Goal: Task Accomplishment & Management: Use online tool/utility

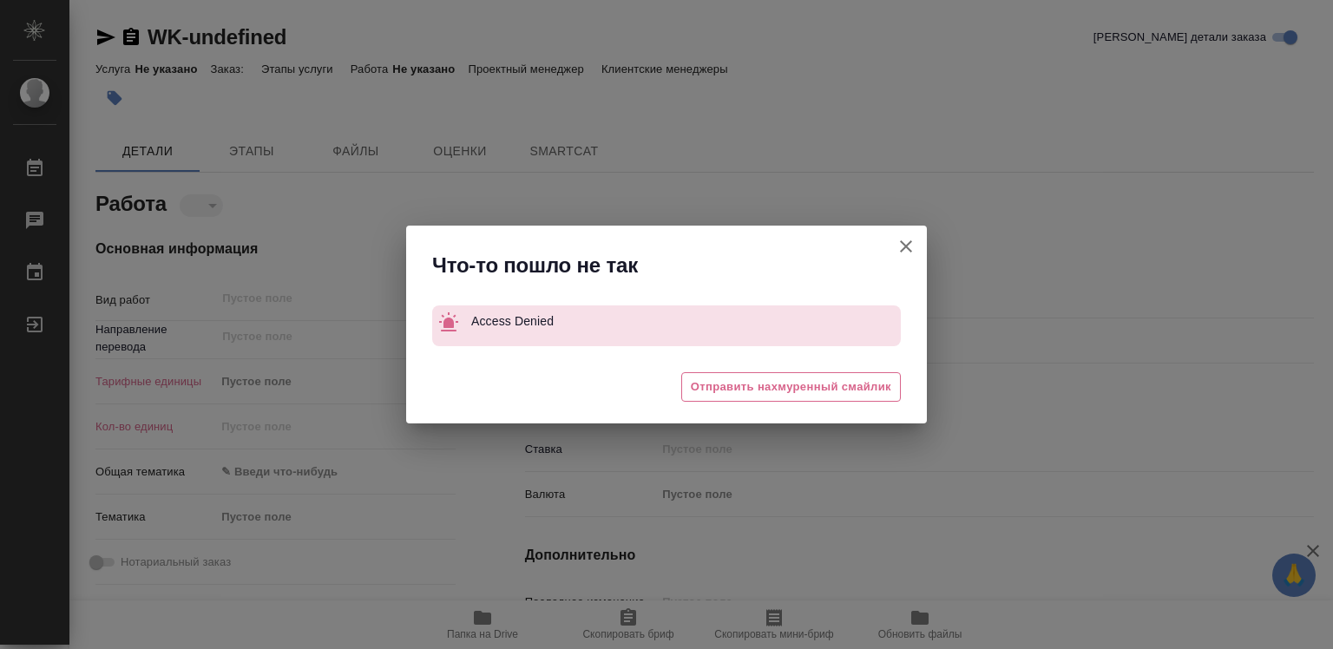
type textarea "x"
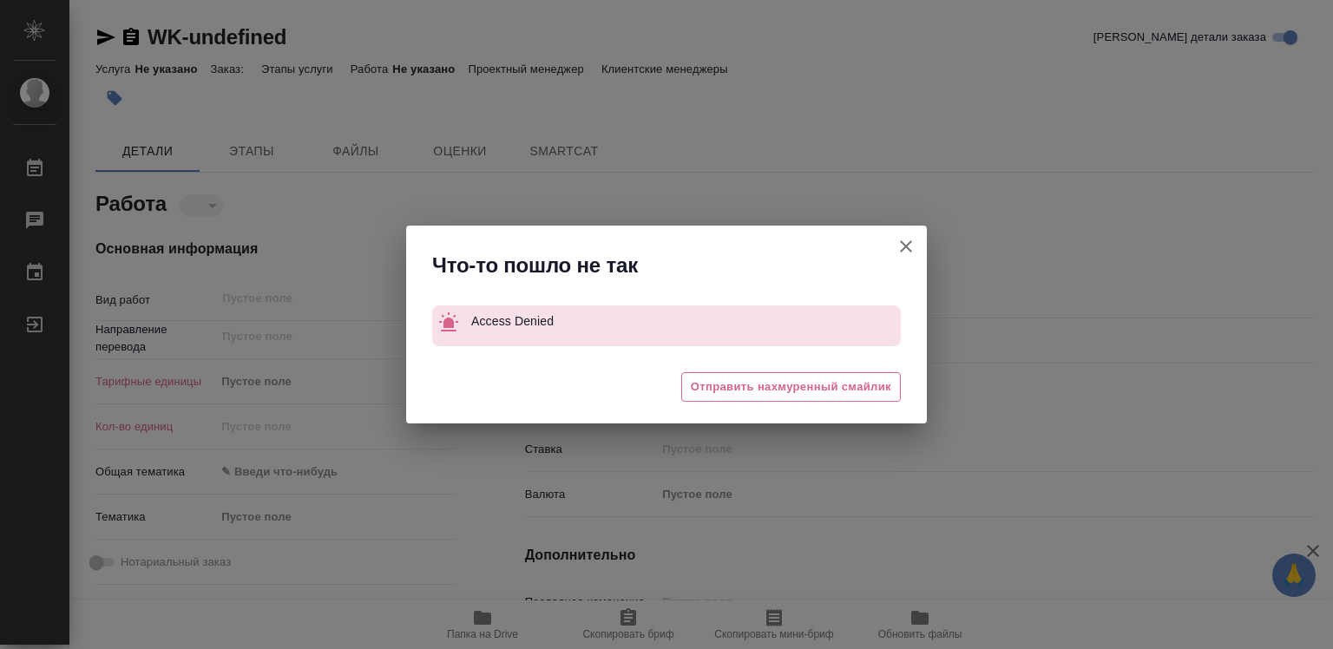
click at [909, 240] on icon "button" at bounding box center [905, 246] width 21 height 21
click at [909, 240] on div "Что-то пошло не так Access Denied 😓 Отправить нахмуренный смайлик" at bounding box center [666, 324] width 1333 height 649
type textarea "x"
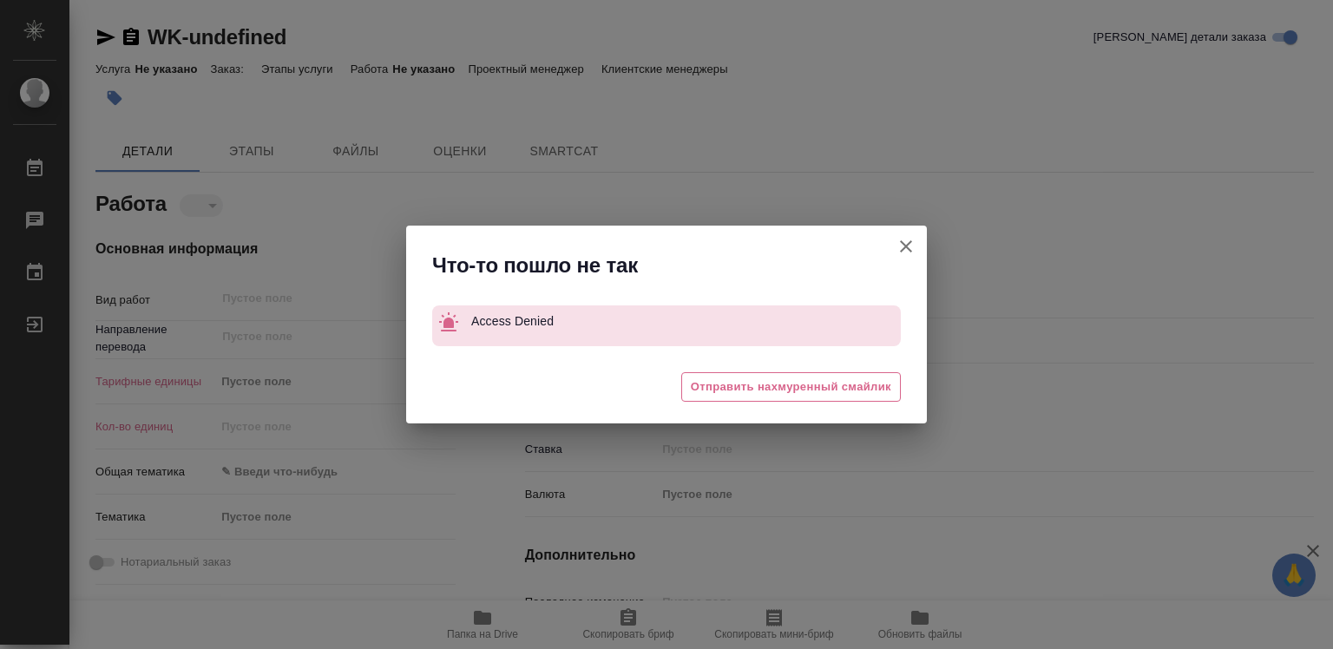
type textarea "x"
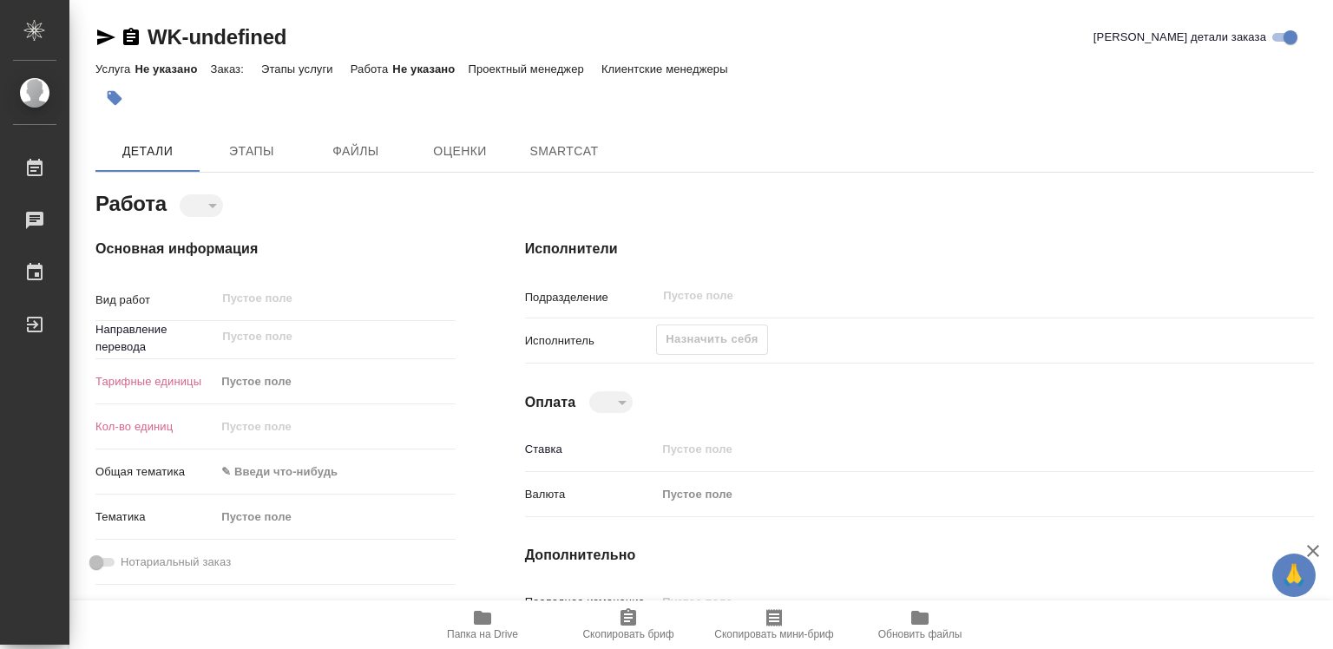
type textarea "x"
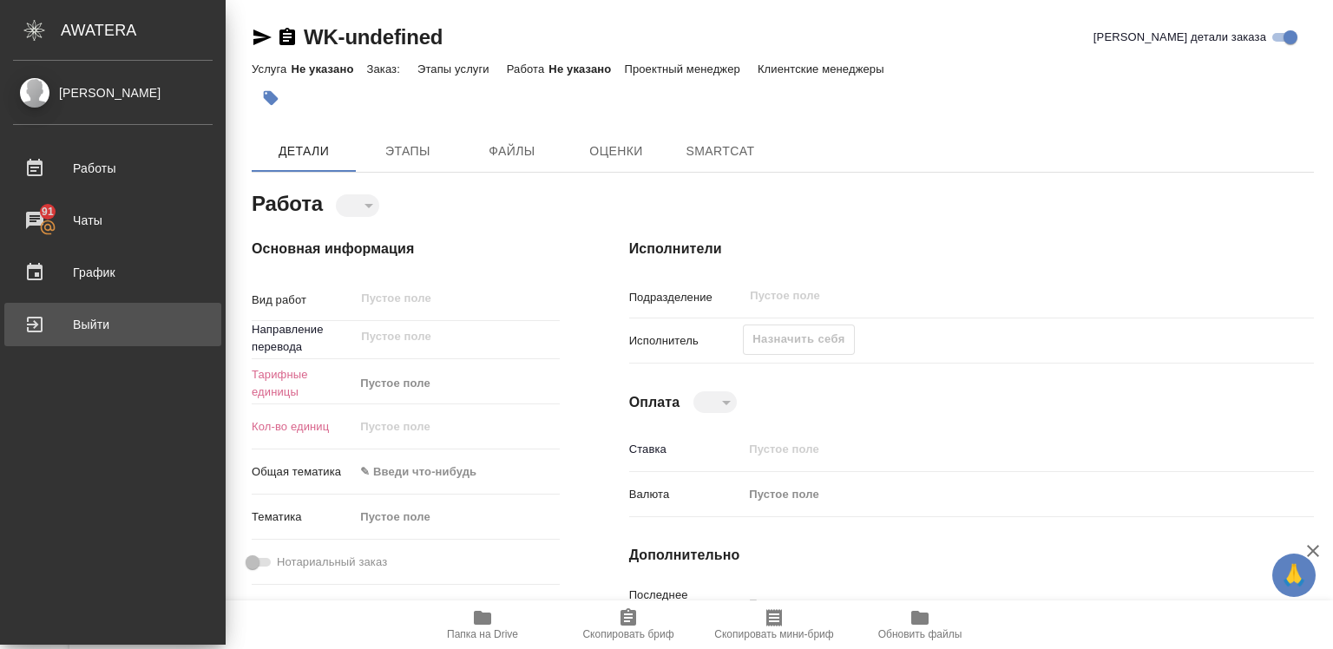
click at [97, 323] on div "Выйти" at bounding box center [113, 324] width 200 height 26
type textarea "x"
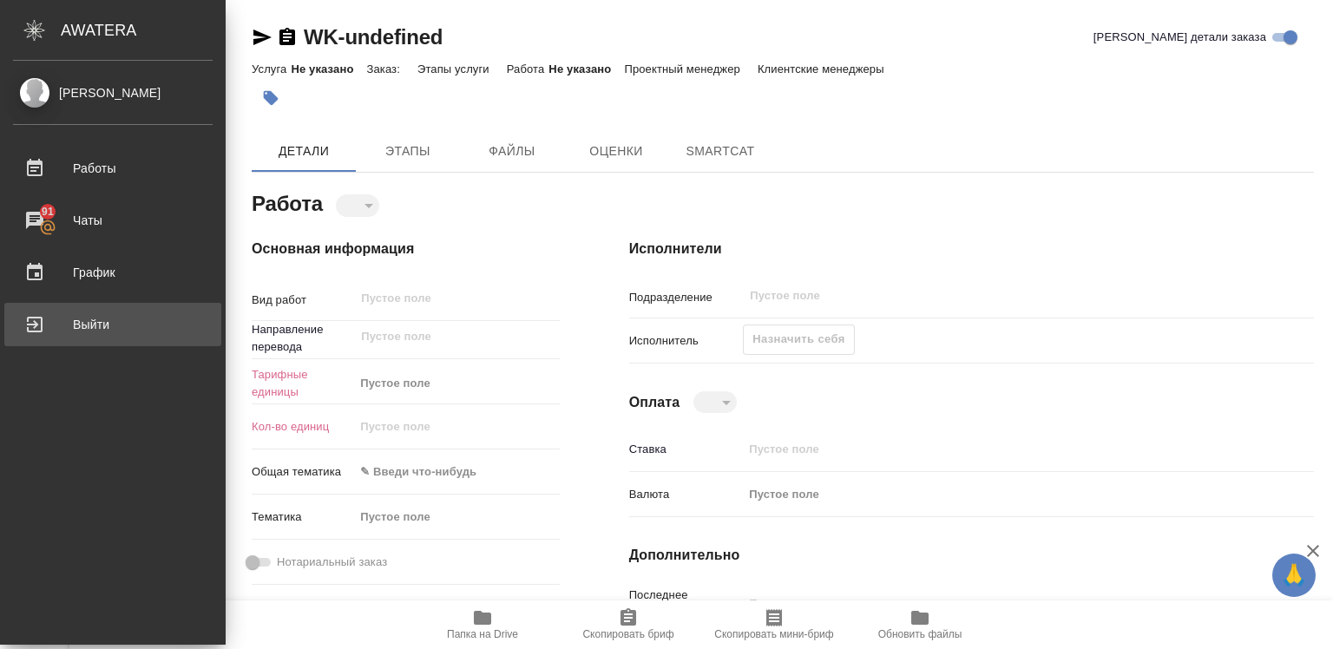
type textarea "x"
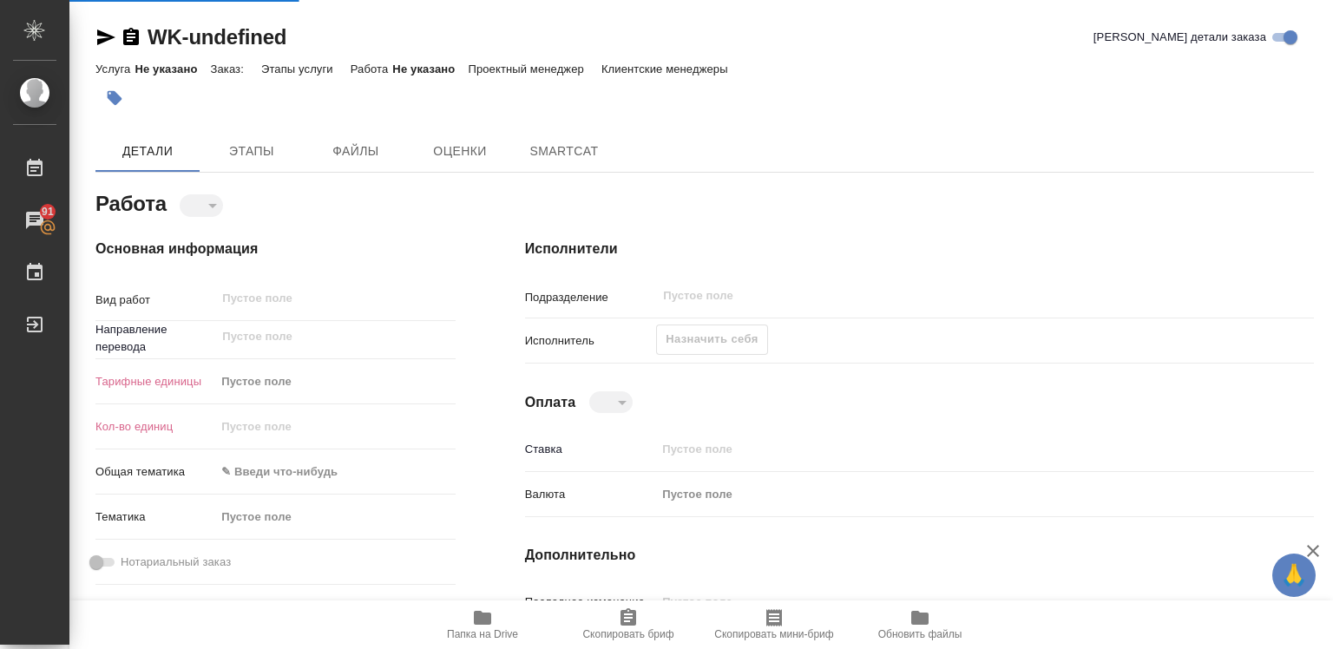
type textarea "x"
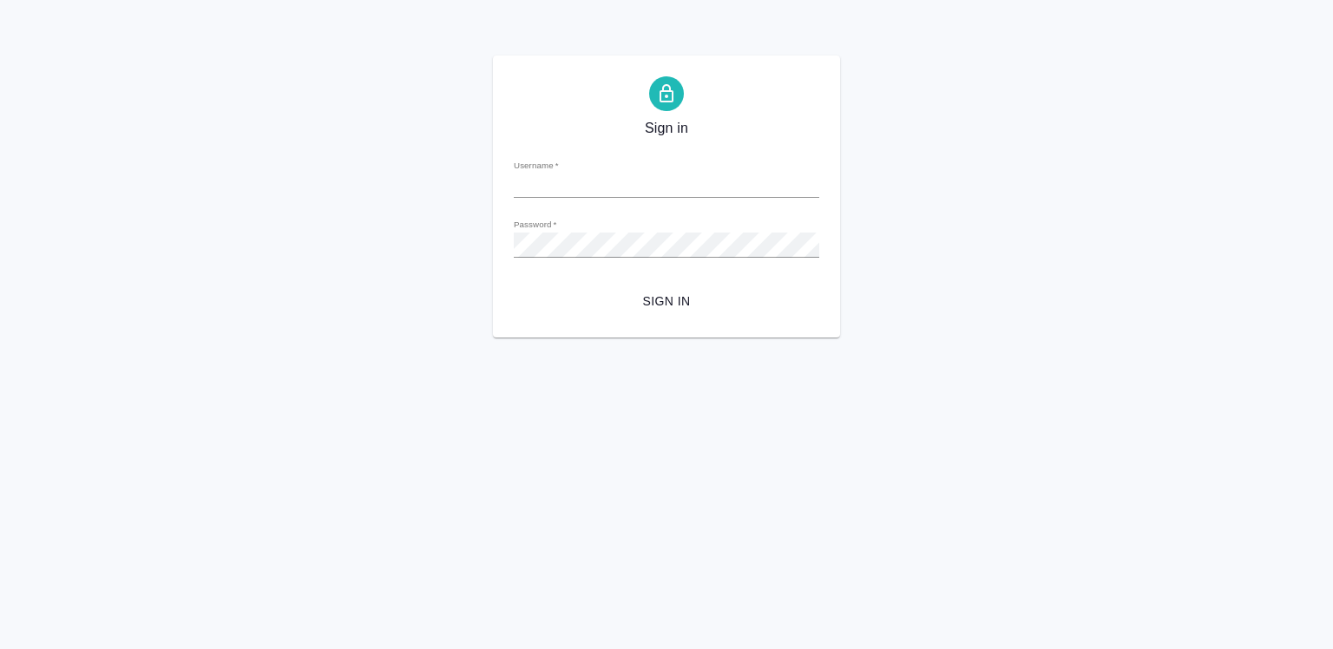
type input "[EMAIL_ADDRESS][DOMAIN_NAME]"
click at [662, 298] on span "Sign in" at bounding box center [666, 302] width 278 height 22
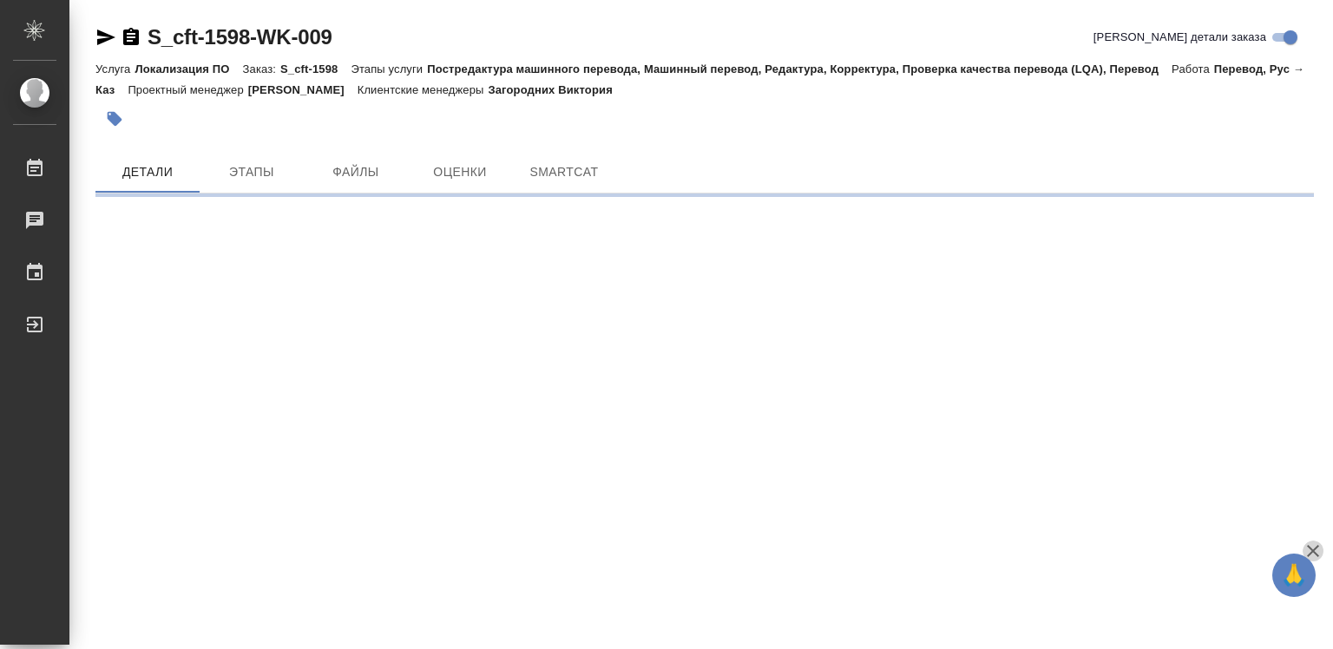
click at [1312, 552] on icon "button" at bounding box center [1313, 551] width 12 height 12
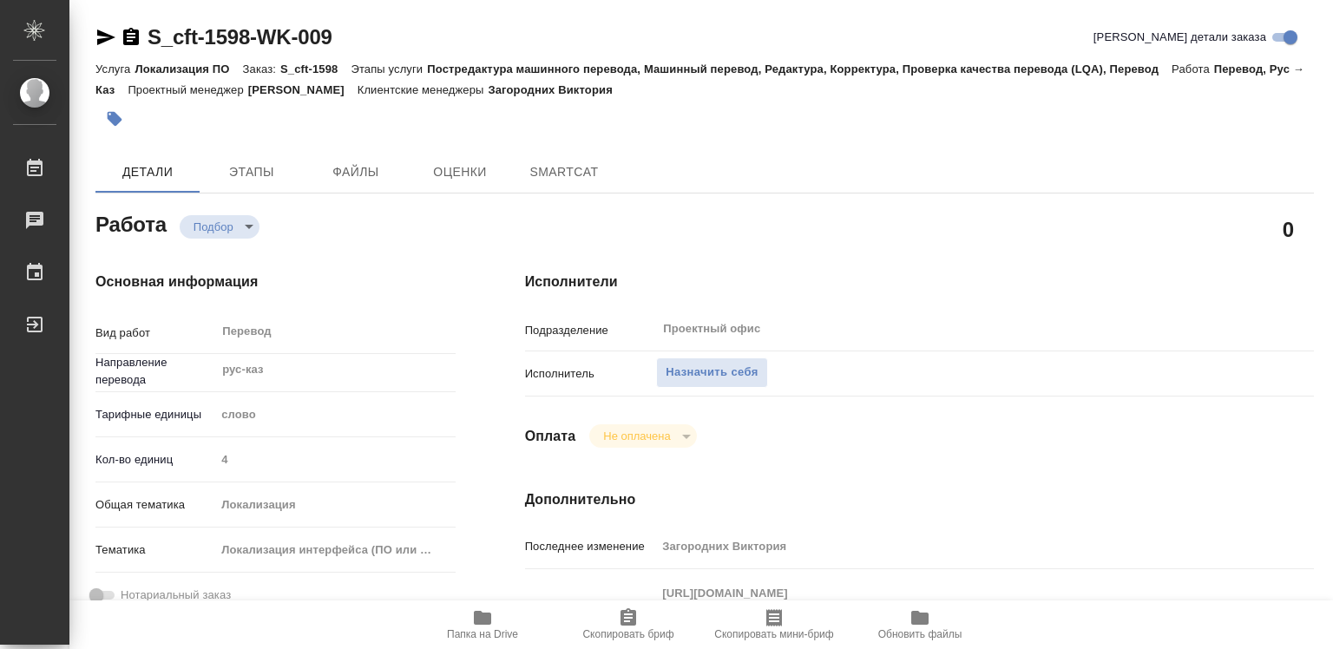
type textarea "x"
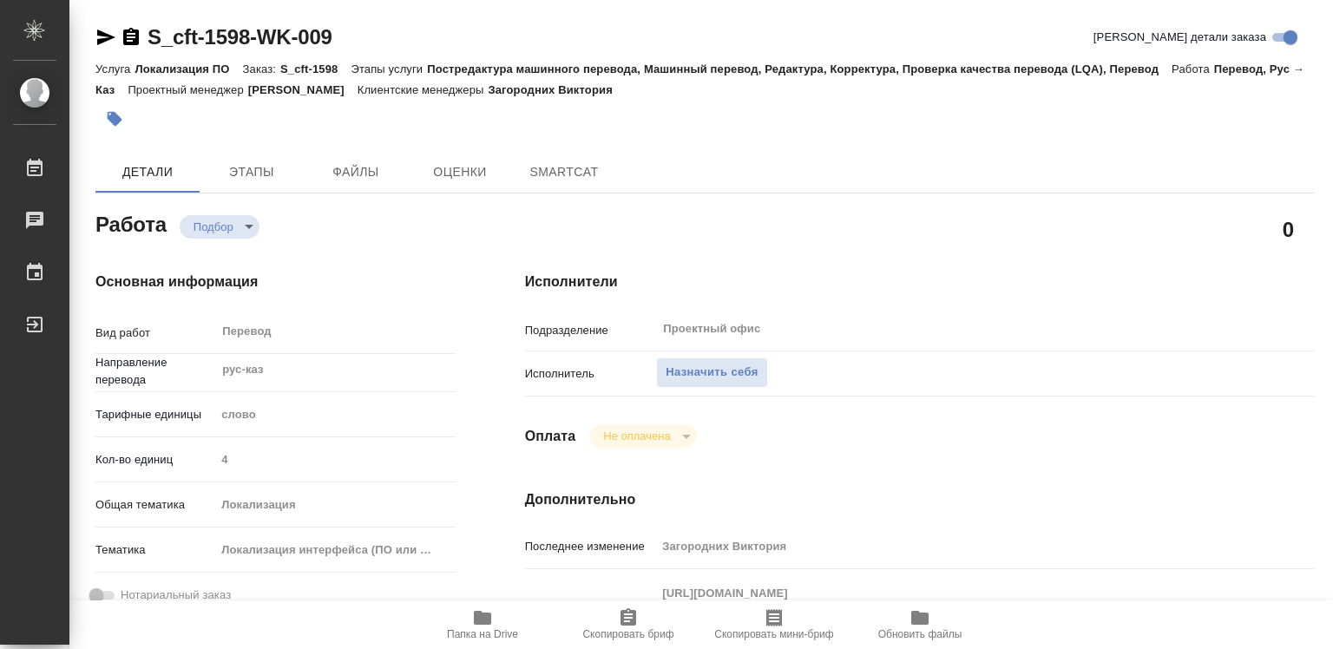
type textarea "x"
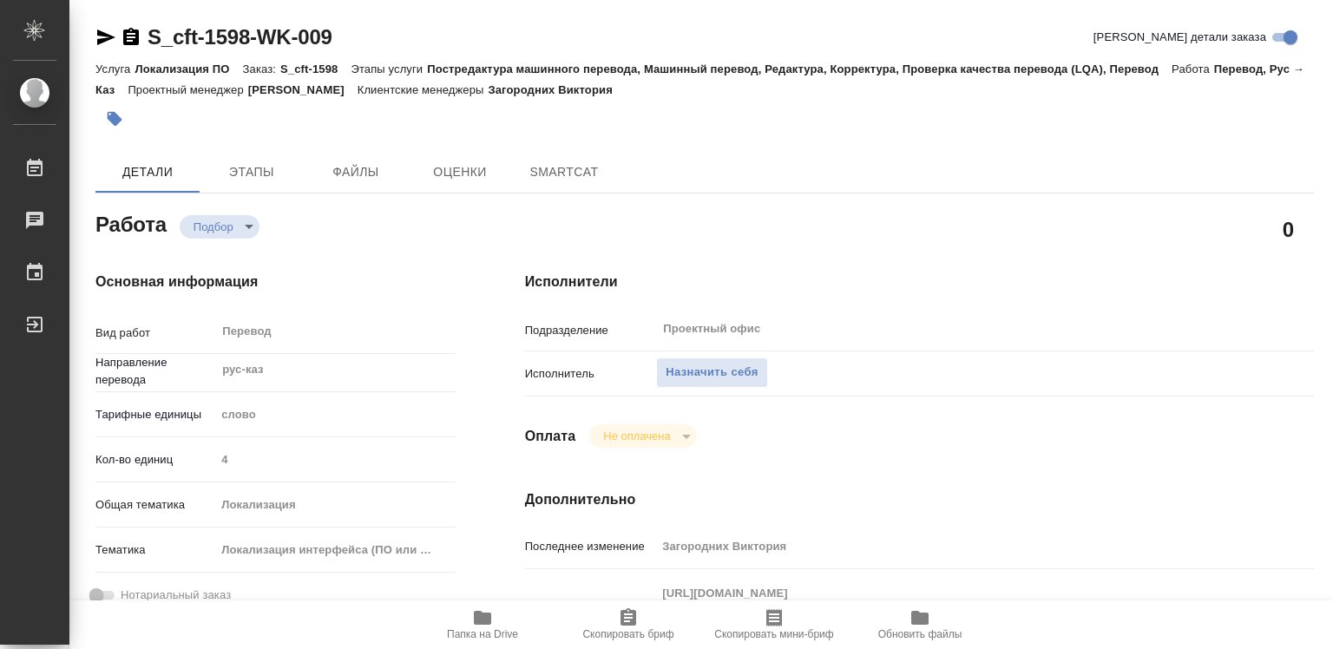
type textarea "x"
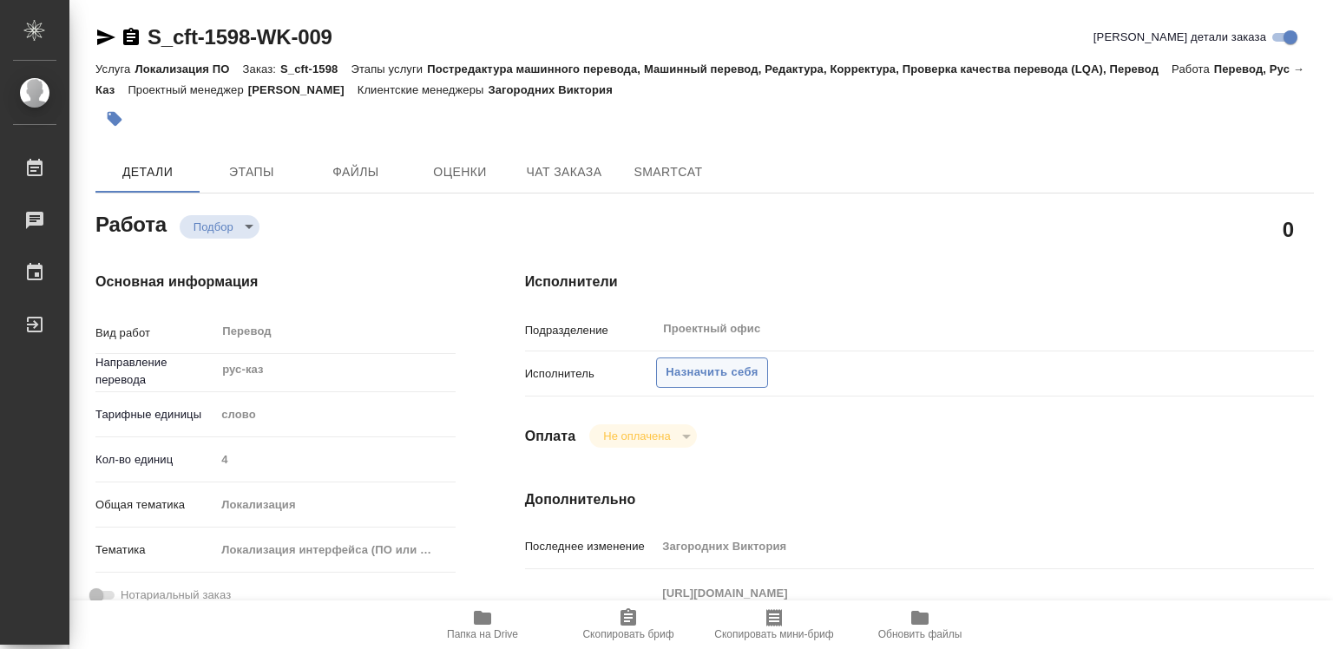
type textarea "x"
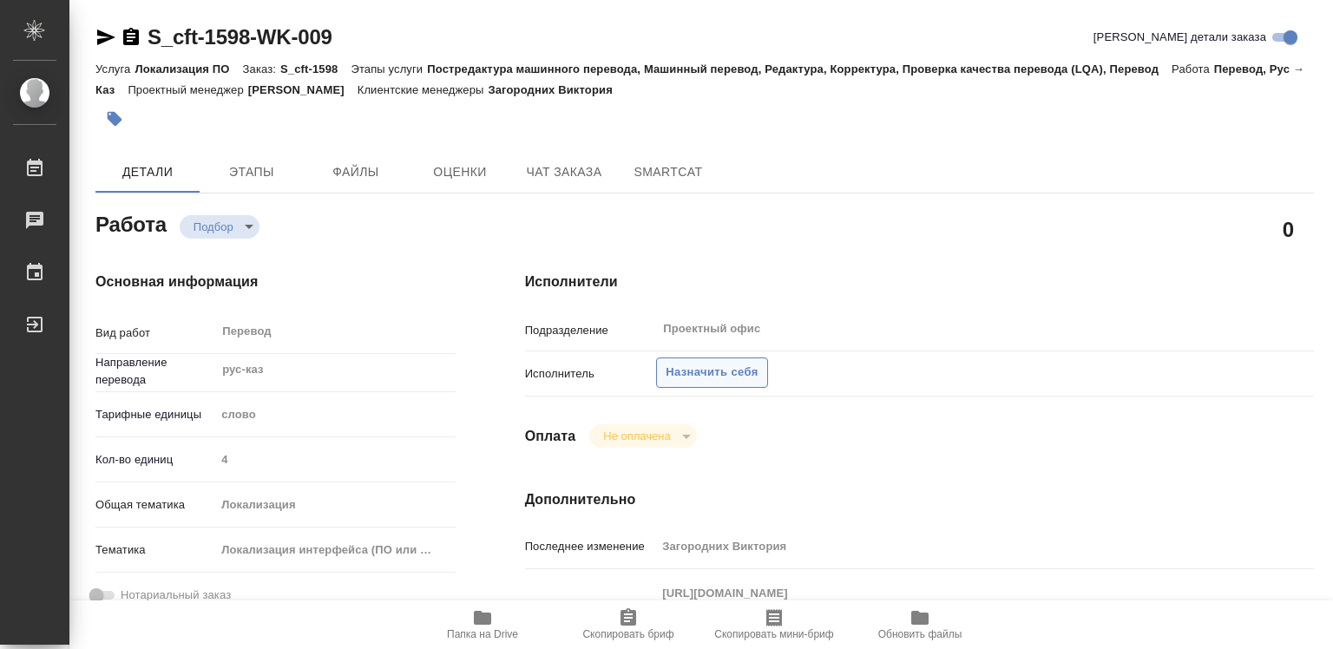
click at [694, 369] on span "Назначить себя" at bounding box center [711, 373] width 92 height 20
type textarea "x"
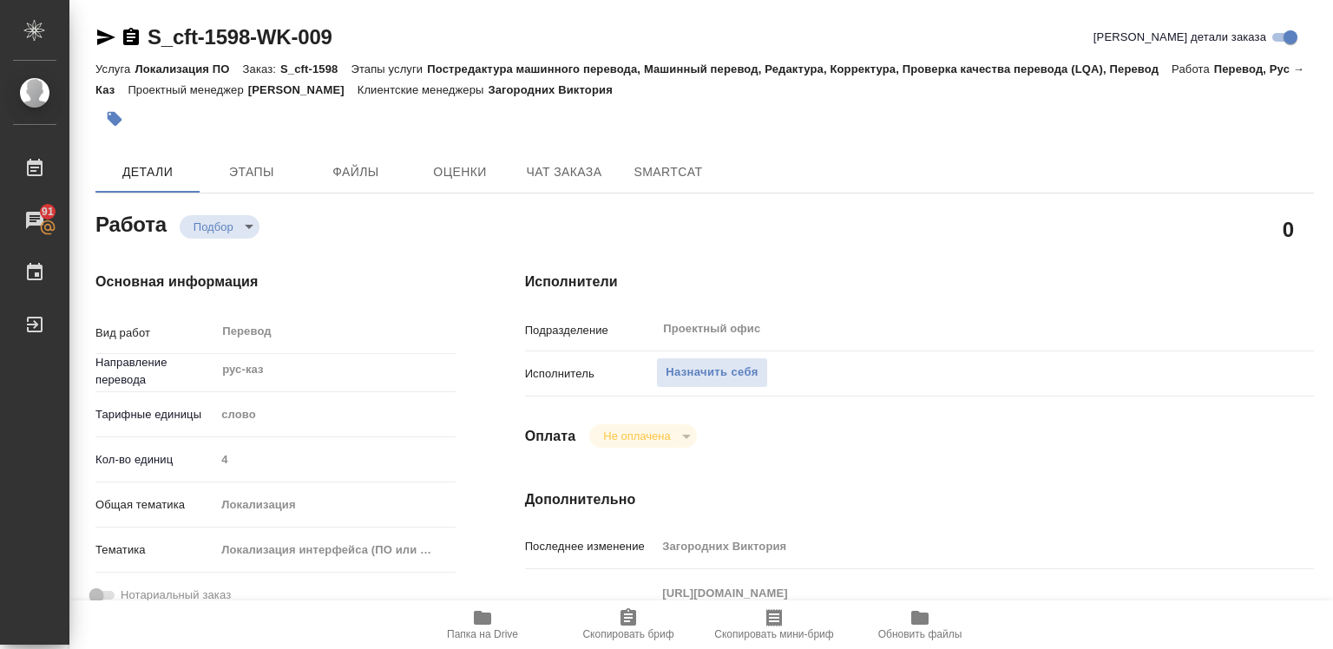
type textarea "x"
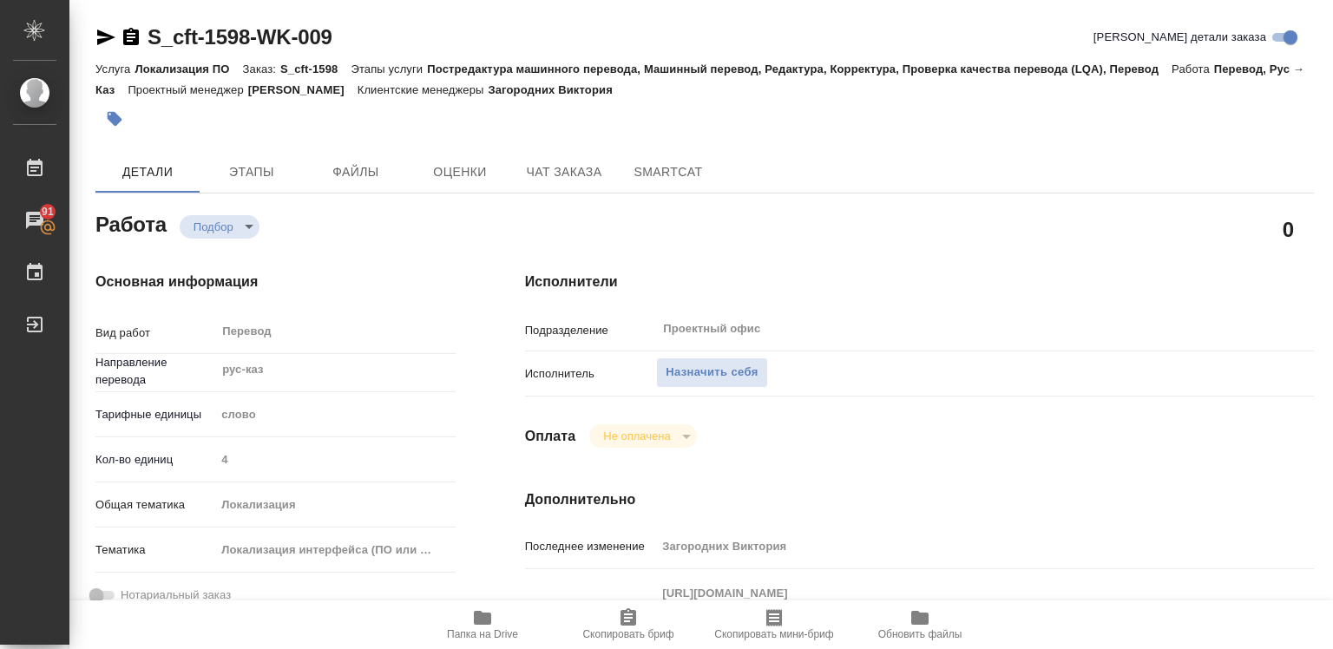
type textarea "x"
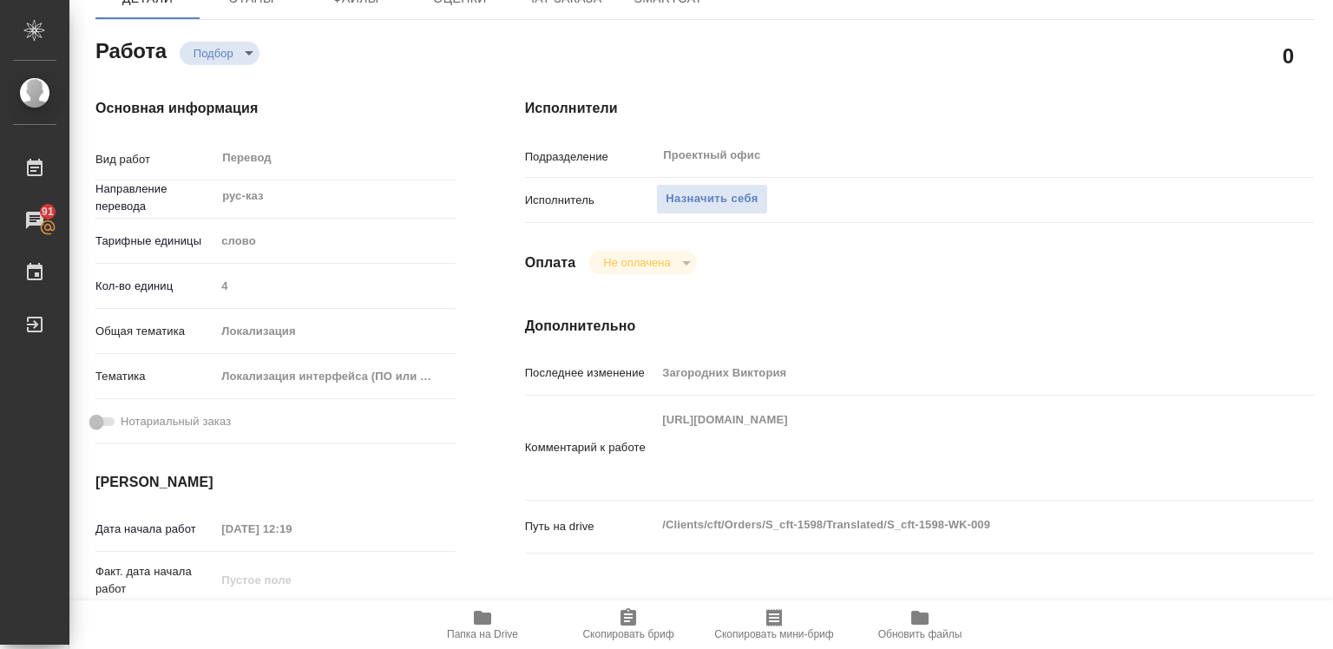
type textarea "x"
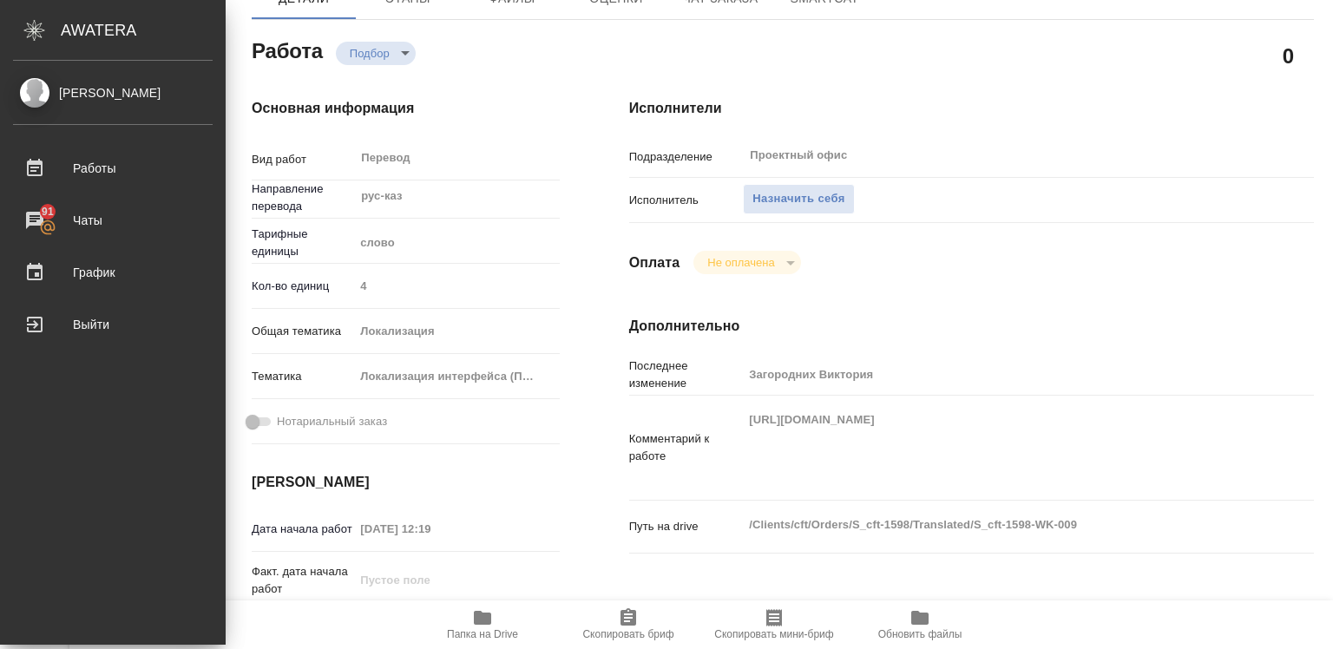
type textarea "x"
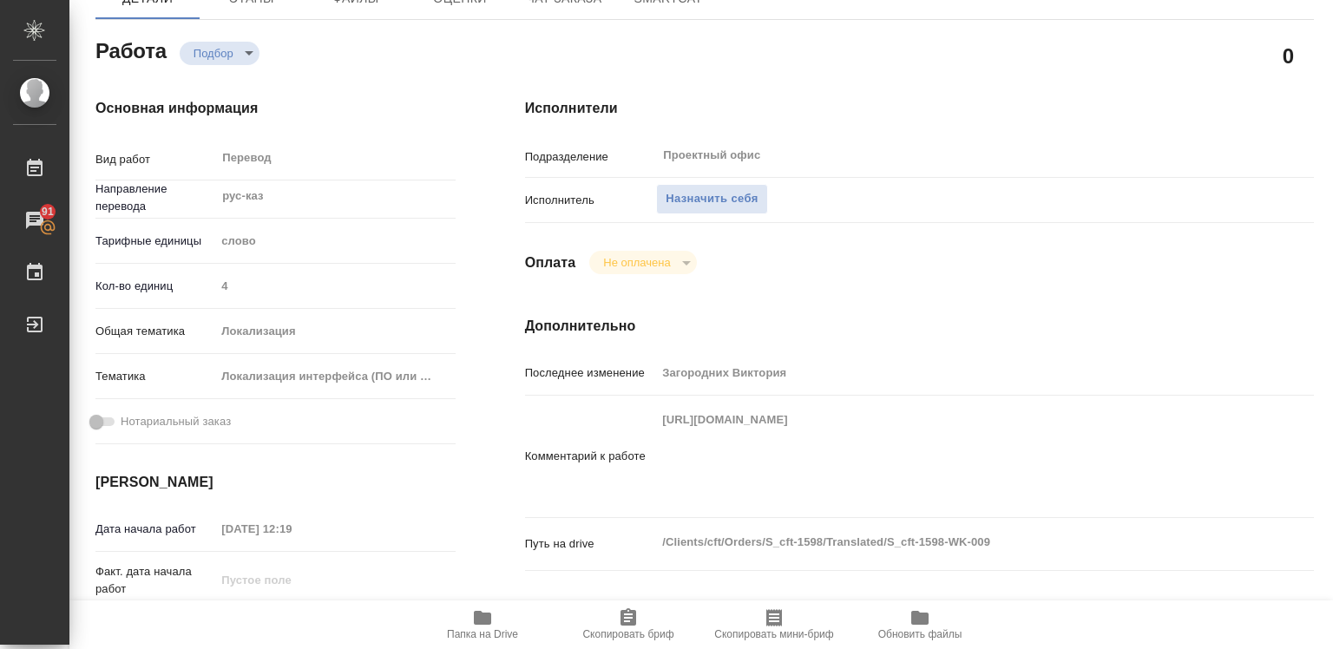
type textarea "x"
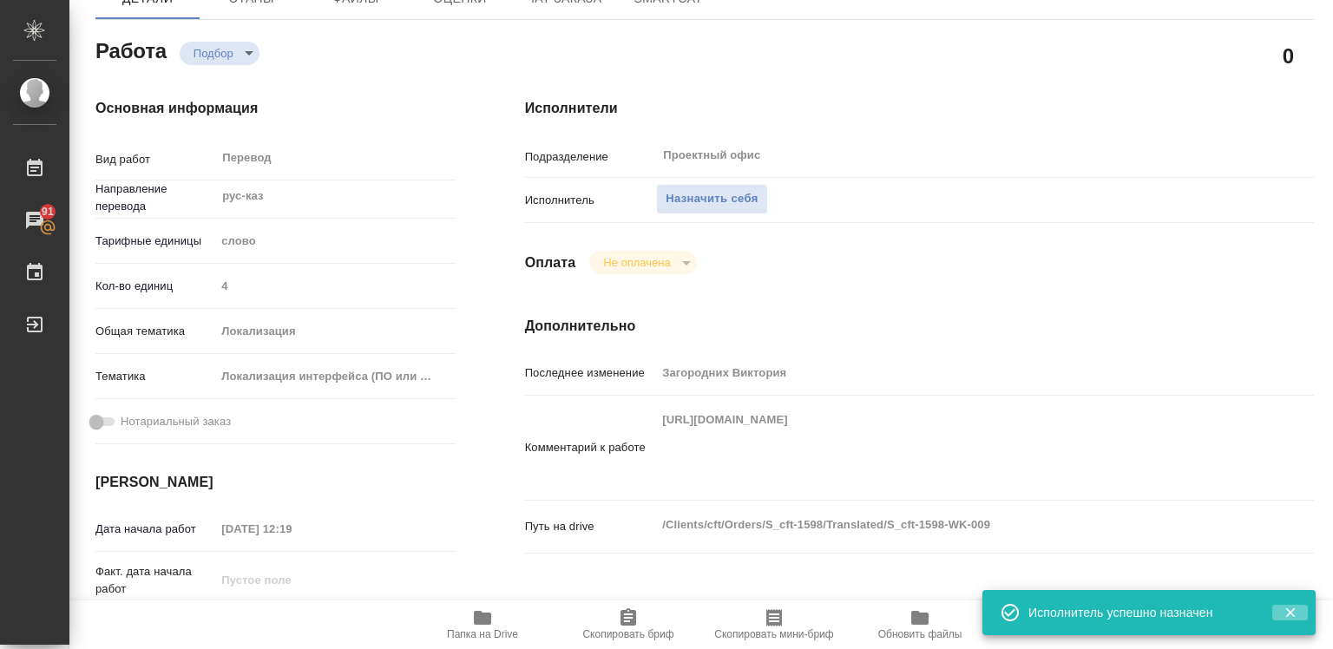
click at [1290, 606] on icon "button" at bounding box center [1290, 613] width 16 height 16
drag, startPoint x: 1290, startPoint y: 606, endPoint x: 1180, endPoint y: 556, distance: 121.1
click at [1290, 606] on icon "button" at bounding box center [1290, 613] width 16 height 16
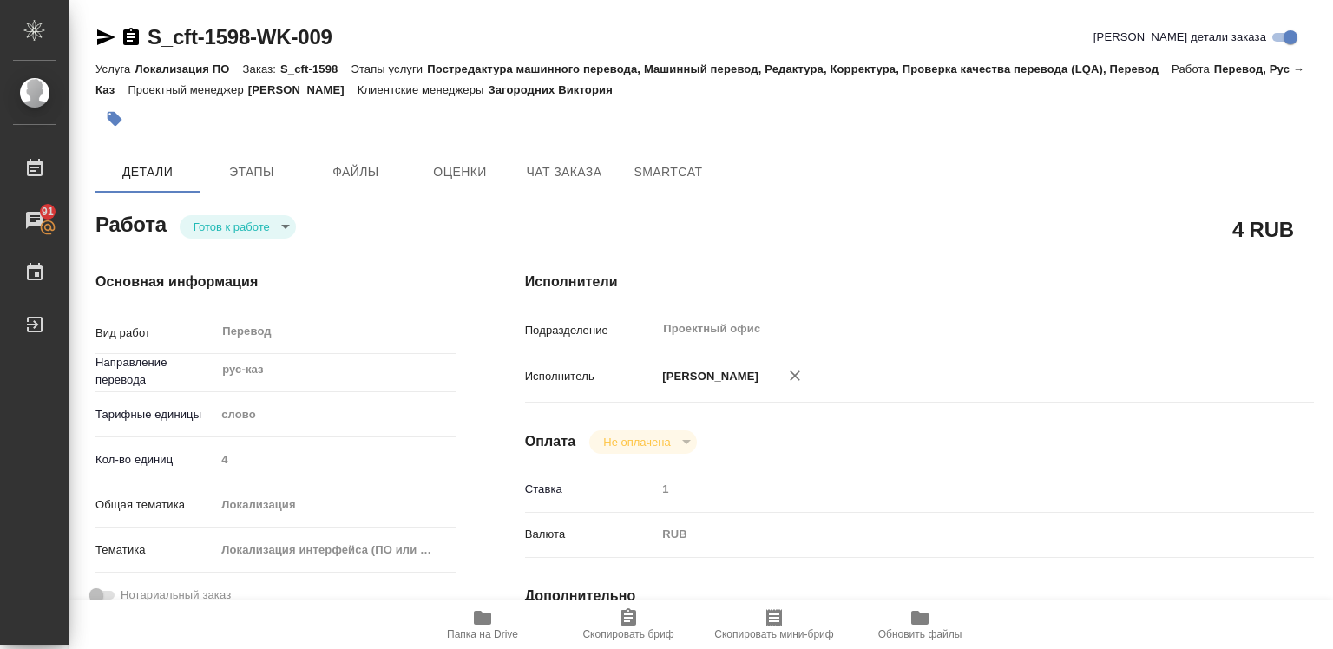
type textarea "x"
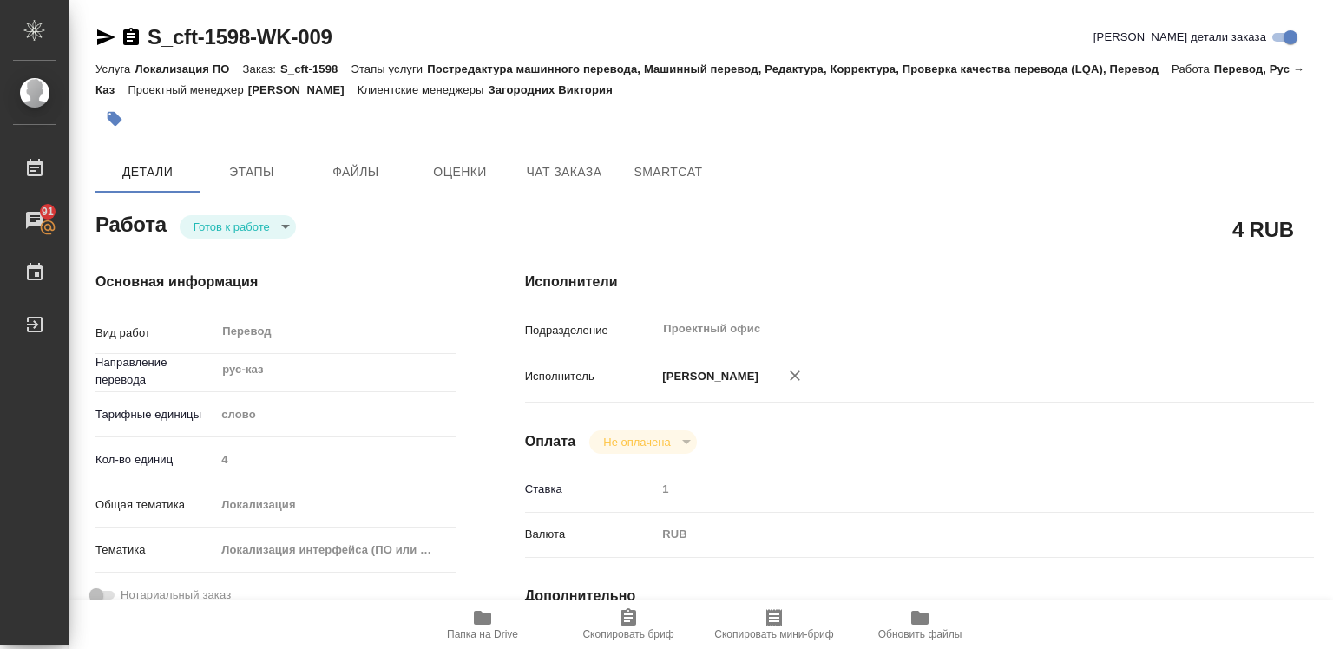
type textarea "x"
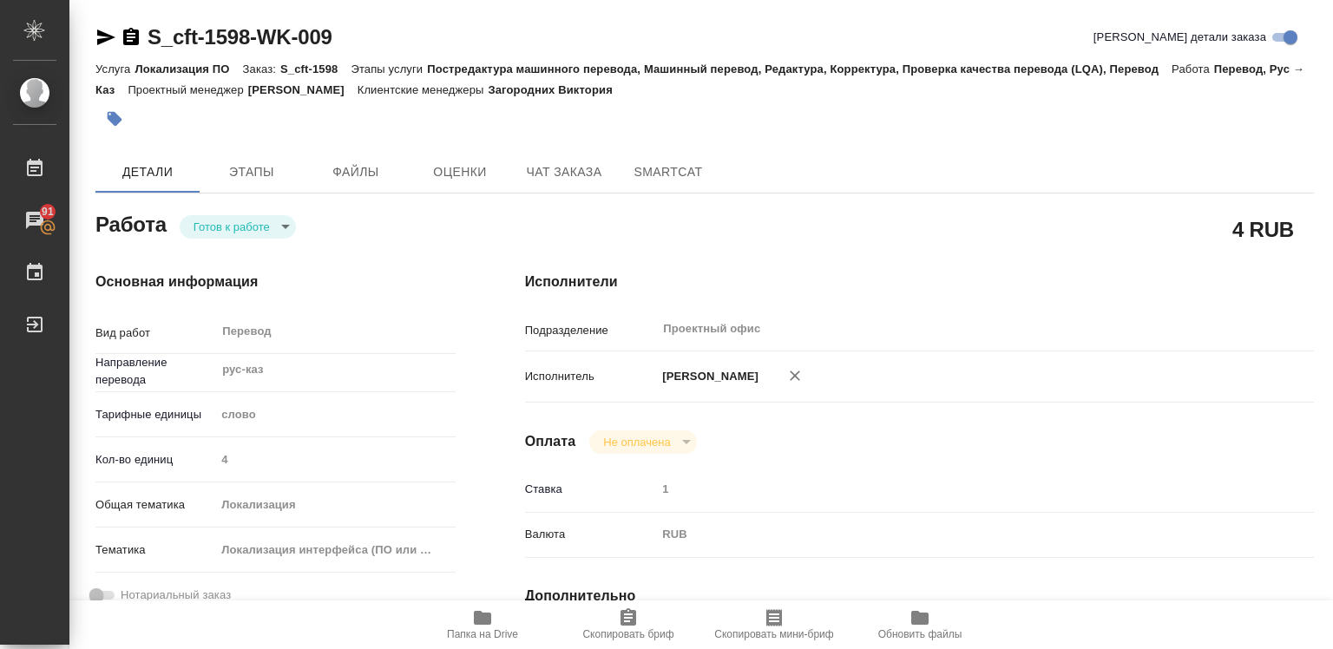
type textarea "x"
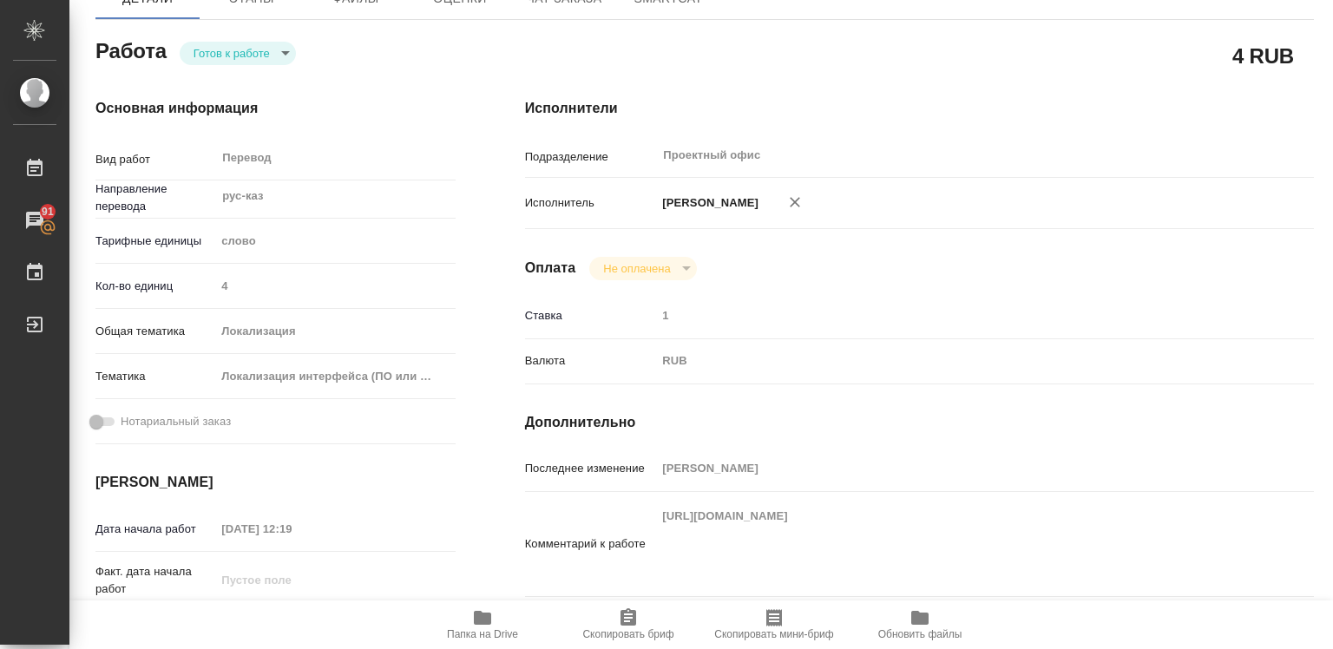
type textarea "x"
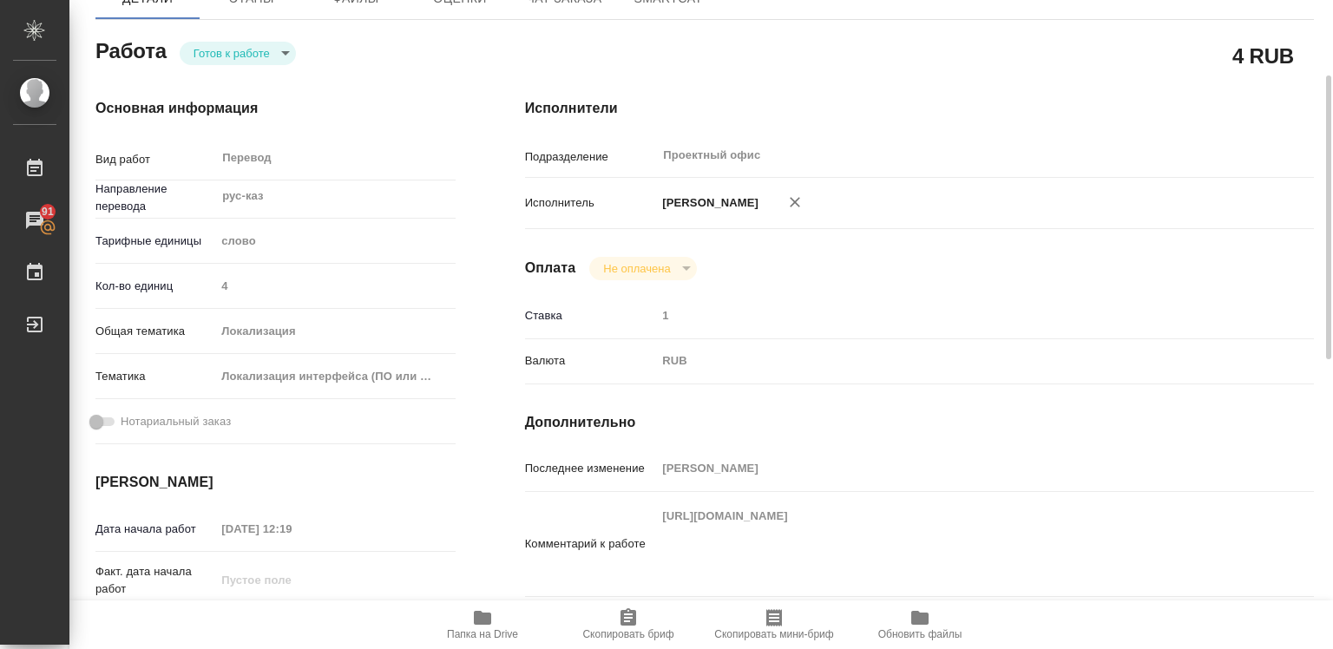
type textarea "x"
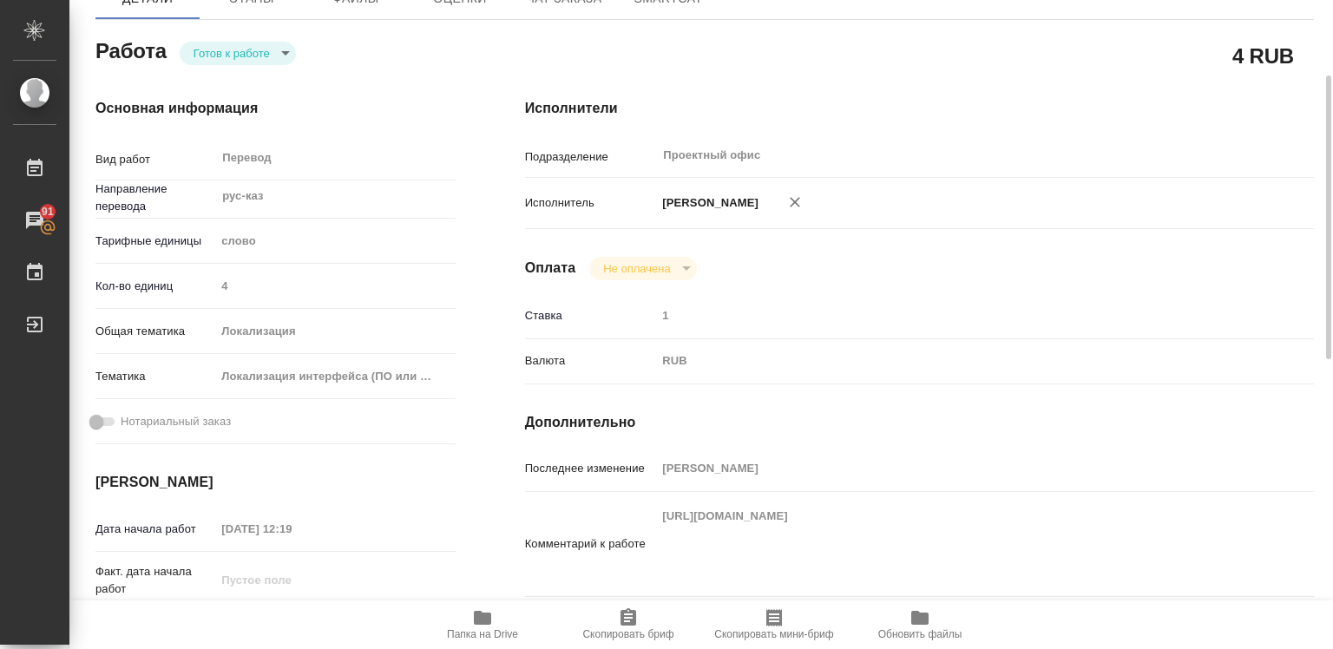
scroll to position [347, 0]
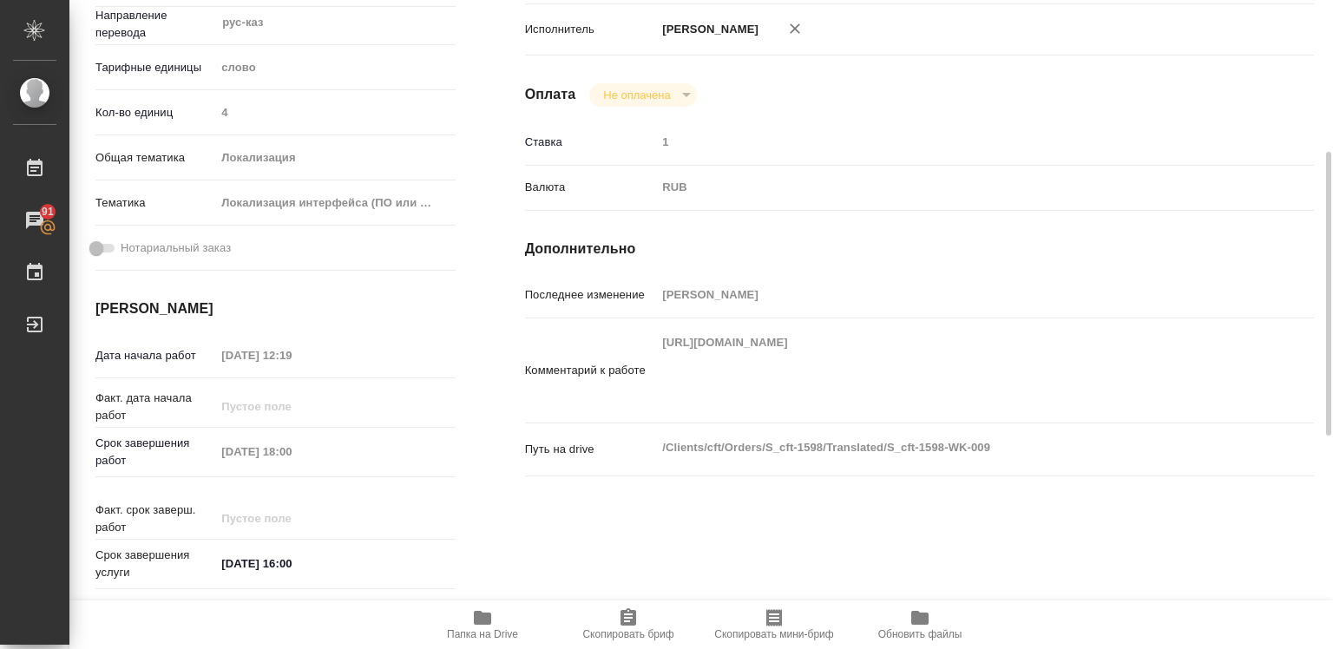
type textarea "x"
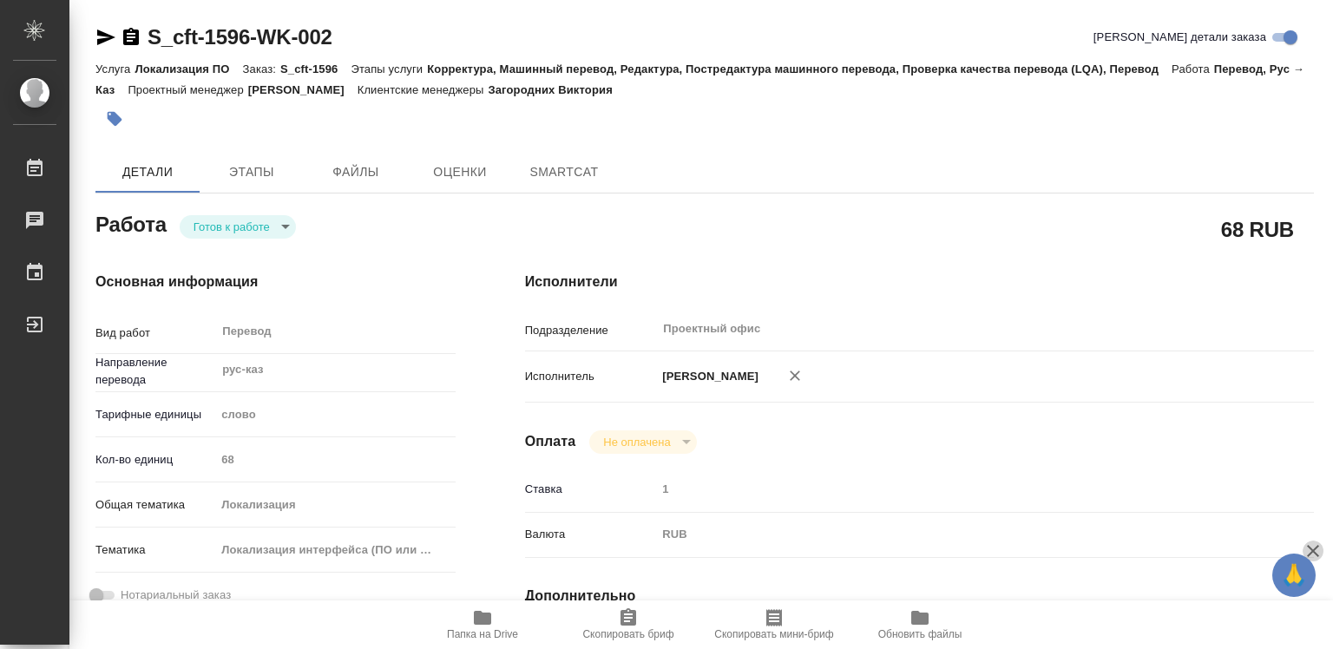
click at [1316, 554] on icon "button" at bounding box center [1313, 551] width 12 height 12
click at [1316, 554] on div "Исполнители Подразделение Проектный офис ​ Исполнитель [PERSON_NAME] Не оплачен…" at bounding box center [919, 607] width 858 height 741
type textarea "x"
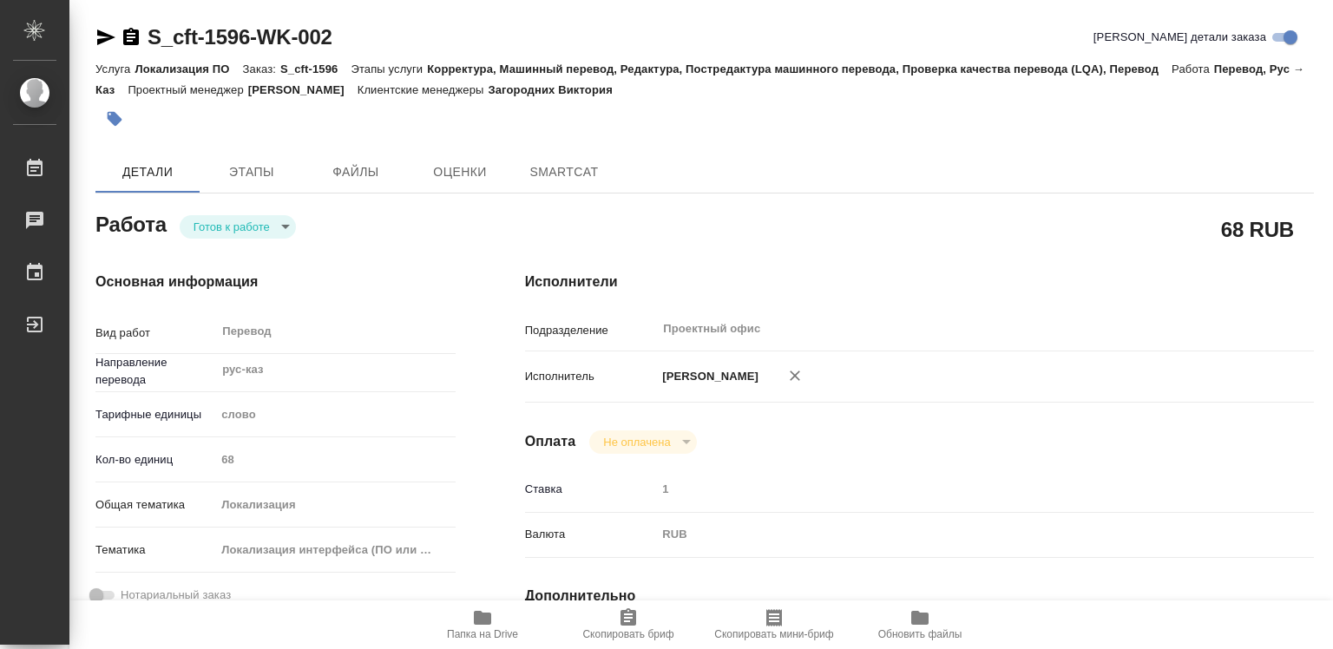
type textarea "x"
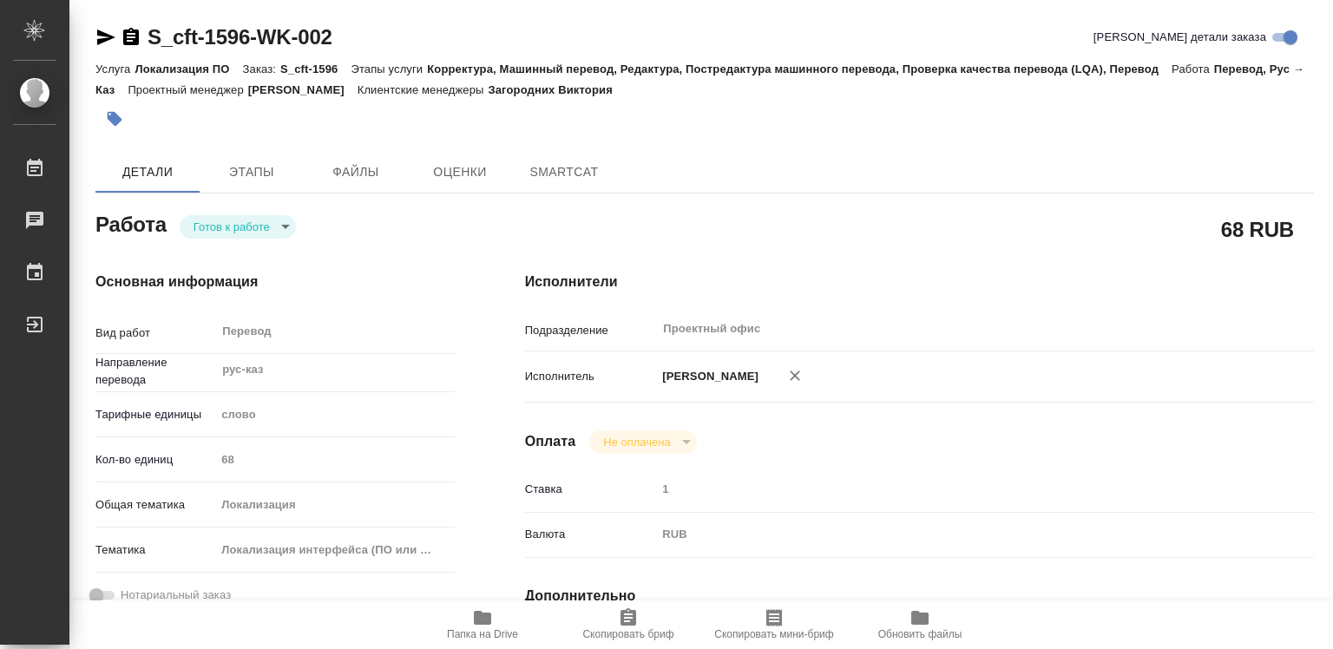
type textarea "x"
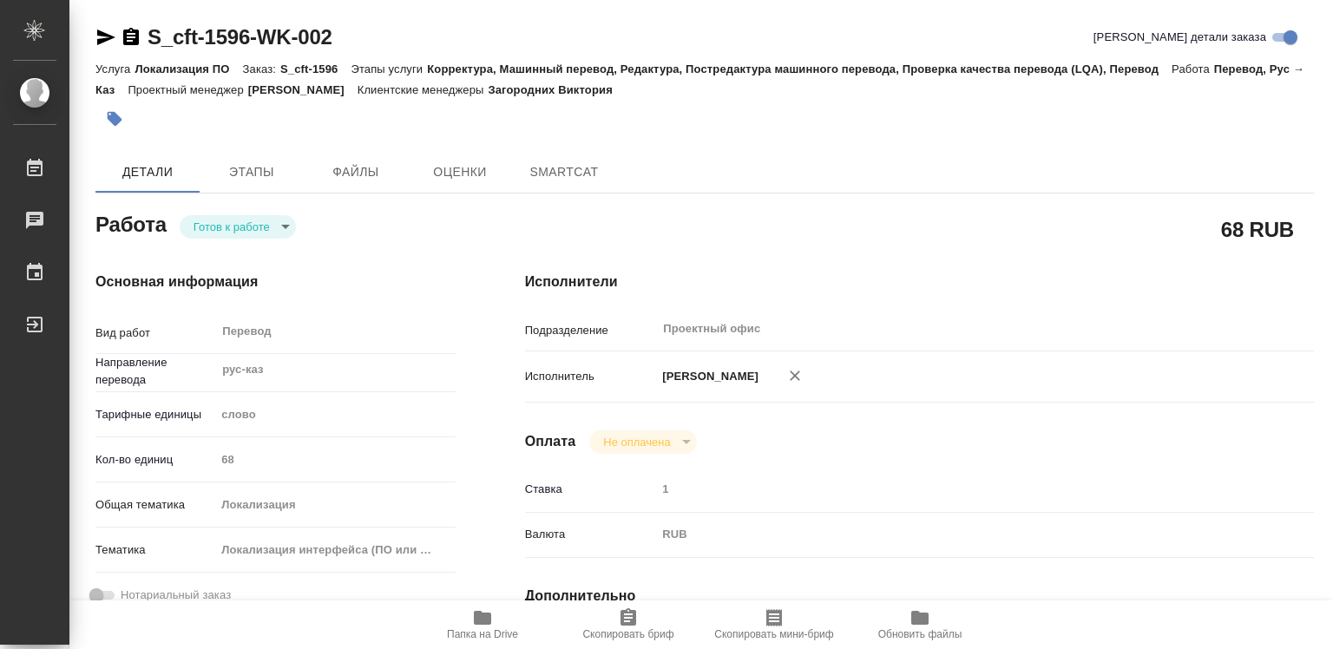
type textarea "x"
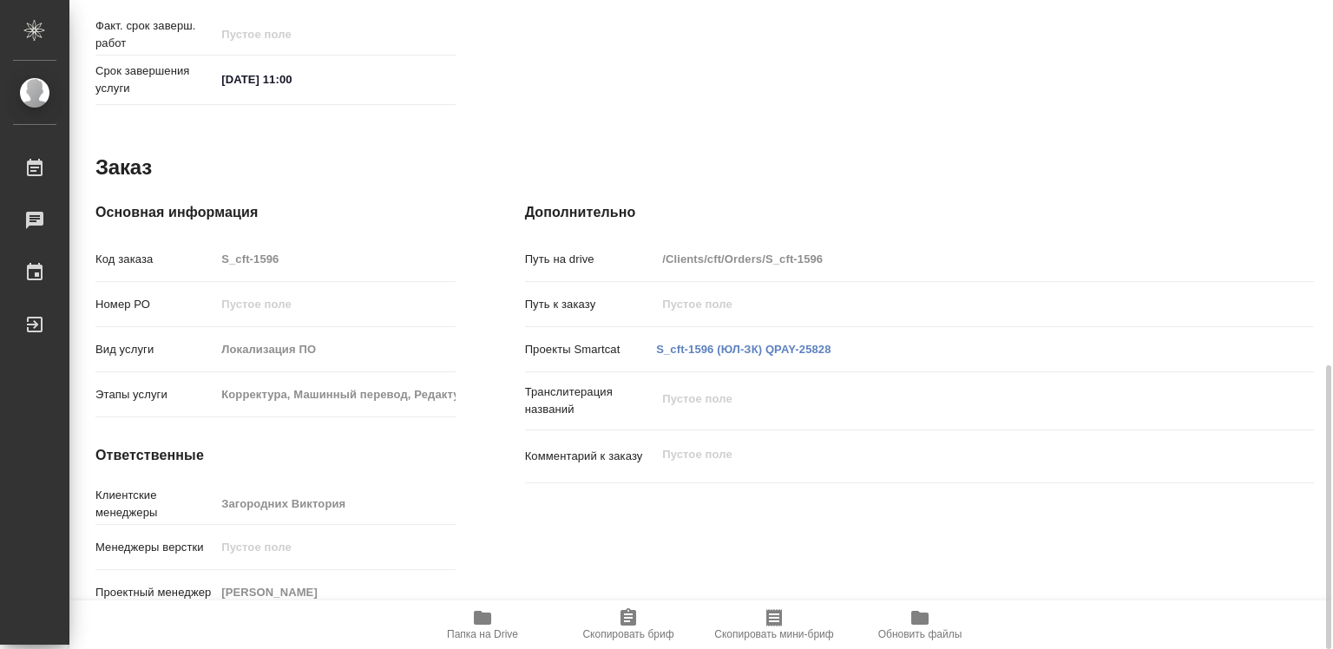
type textarea "x"
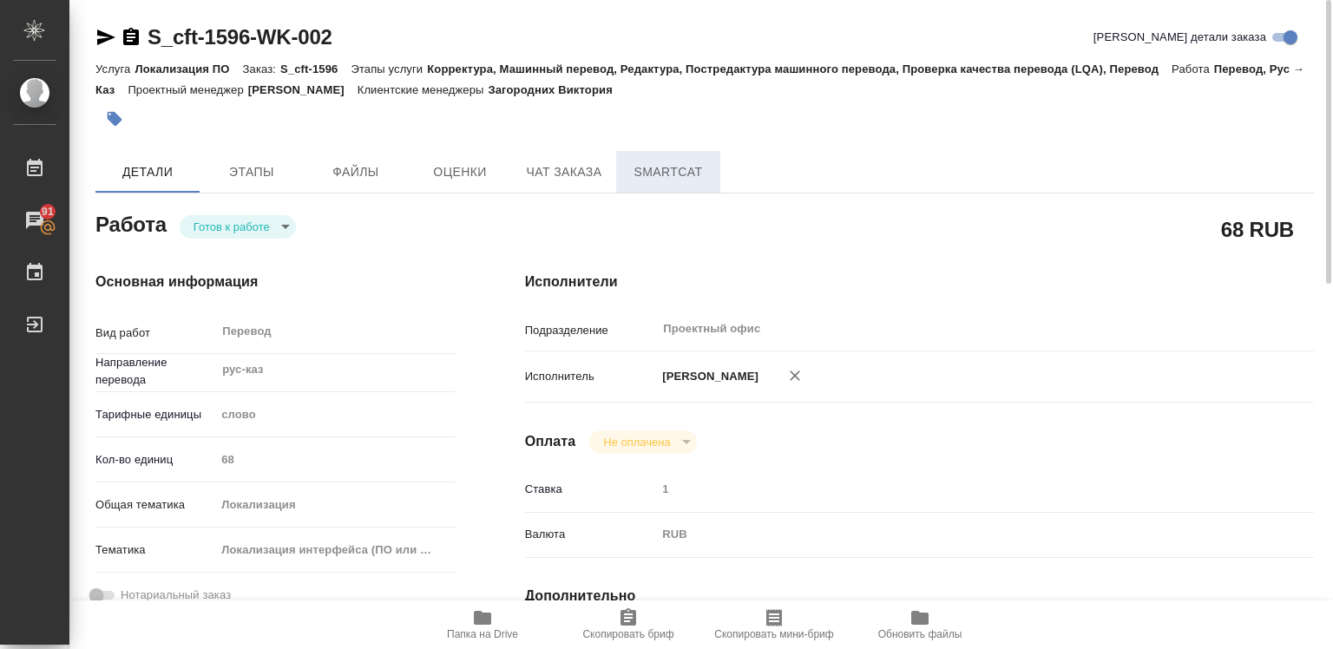
click at [666, 165] on span "SmartCat" at bounding box center [667, 172] width 83 height 22
type textarea "x"
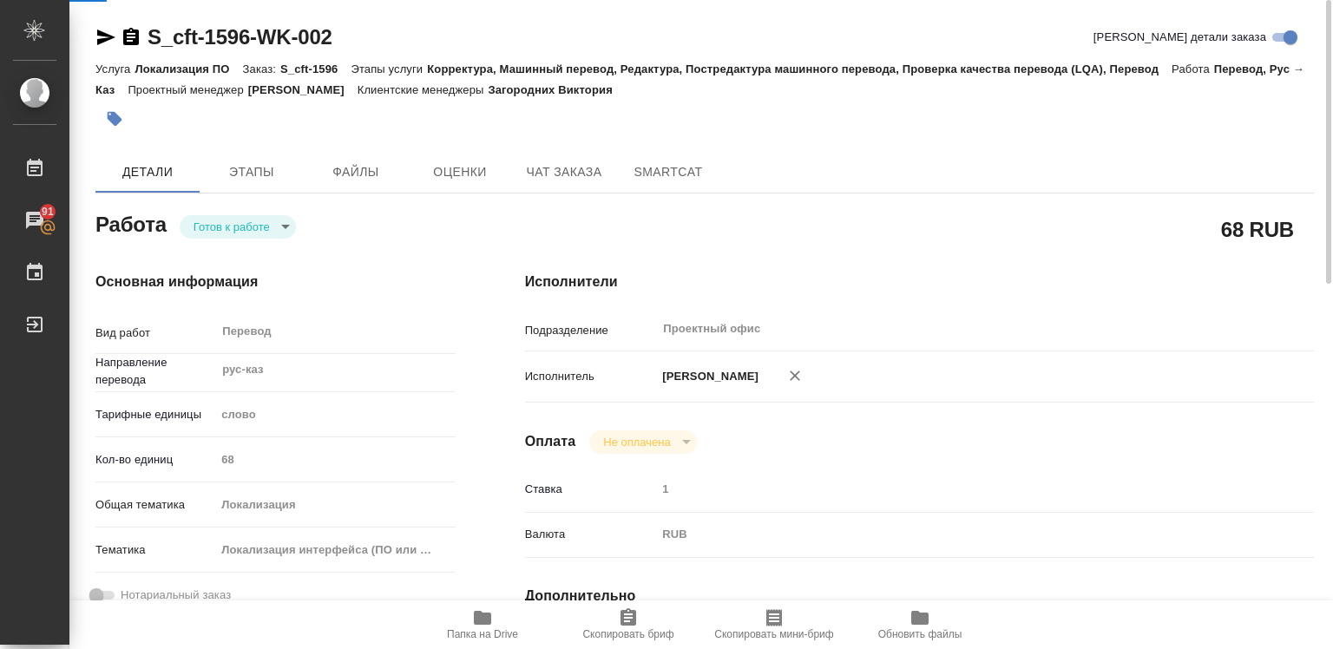
type textarea "x"
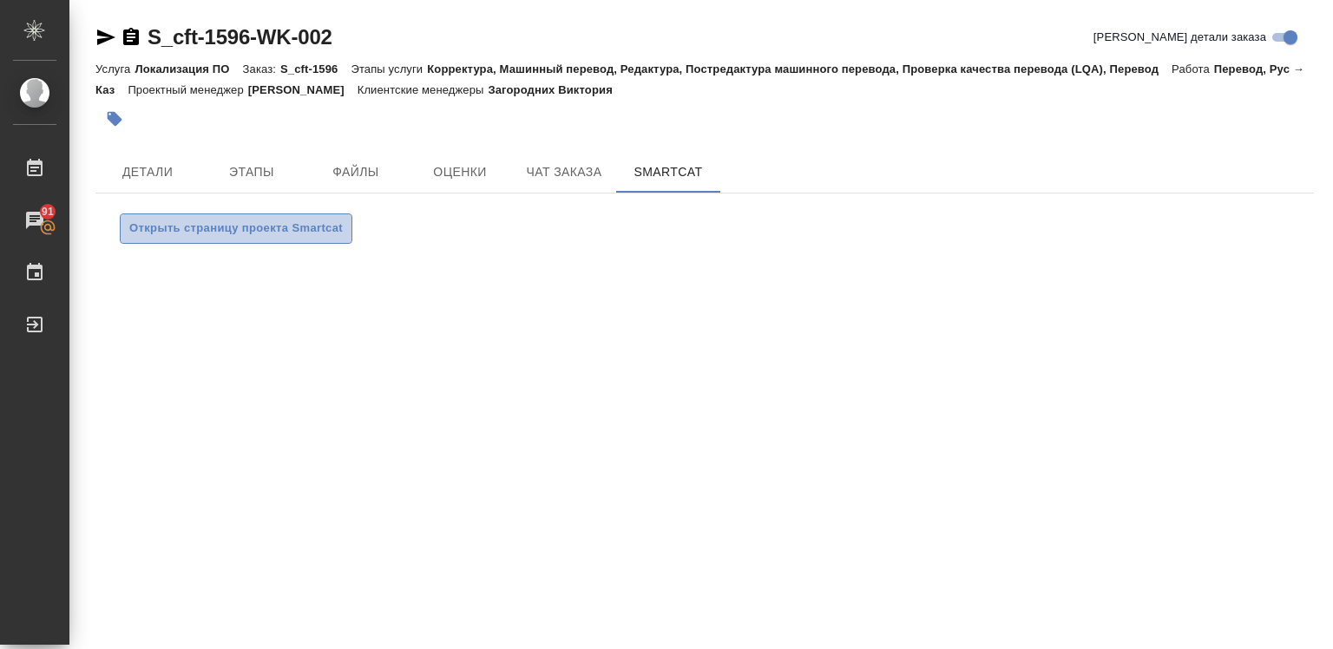
click at [298, 236] on span "Открыть страницу проекта Smartcat" at bounding box center [235, 229] width 213 height 20
